Goal: Find contact information: Find contact information

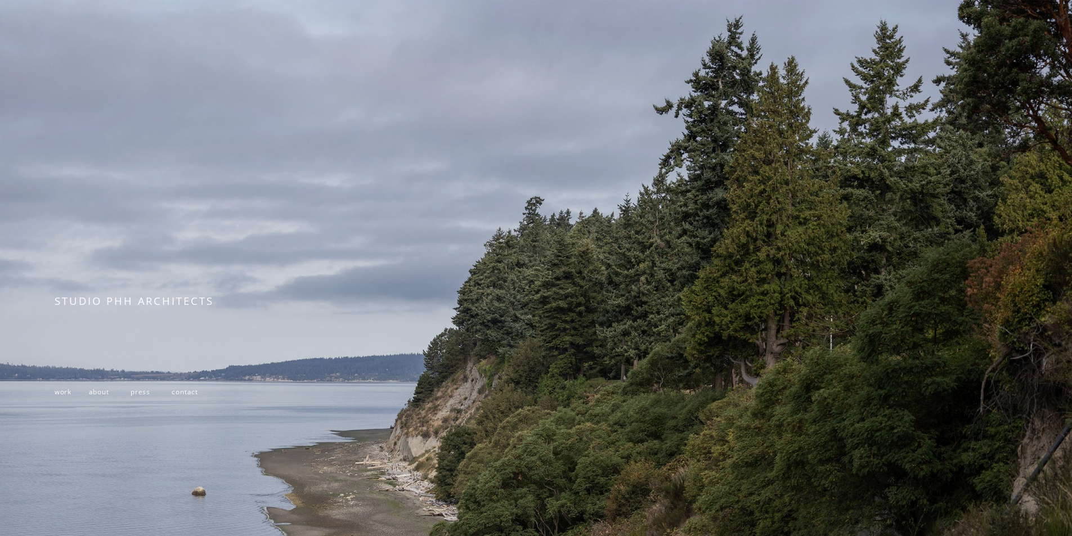
click at [104, 396] on span "about" at bounding box center [99, 391] width 20 height 9
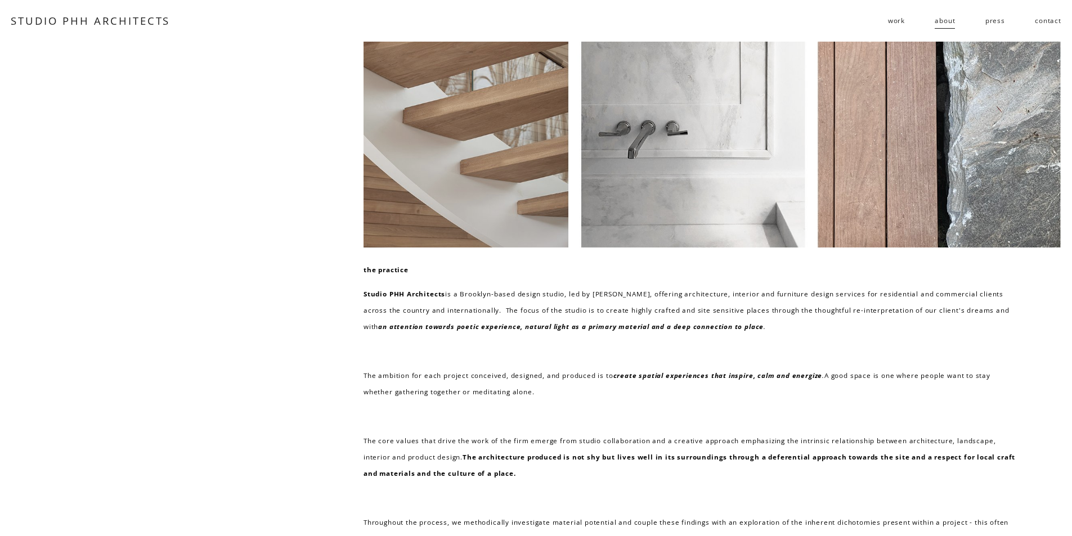
click at [1052, 23] on link "contact" at bounding box center [1048, 21] width 26 height 18
